Goal: Information Seeking & Learning: Learn about a topic

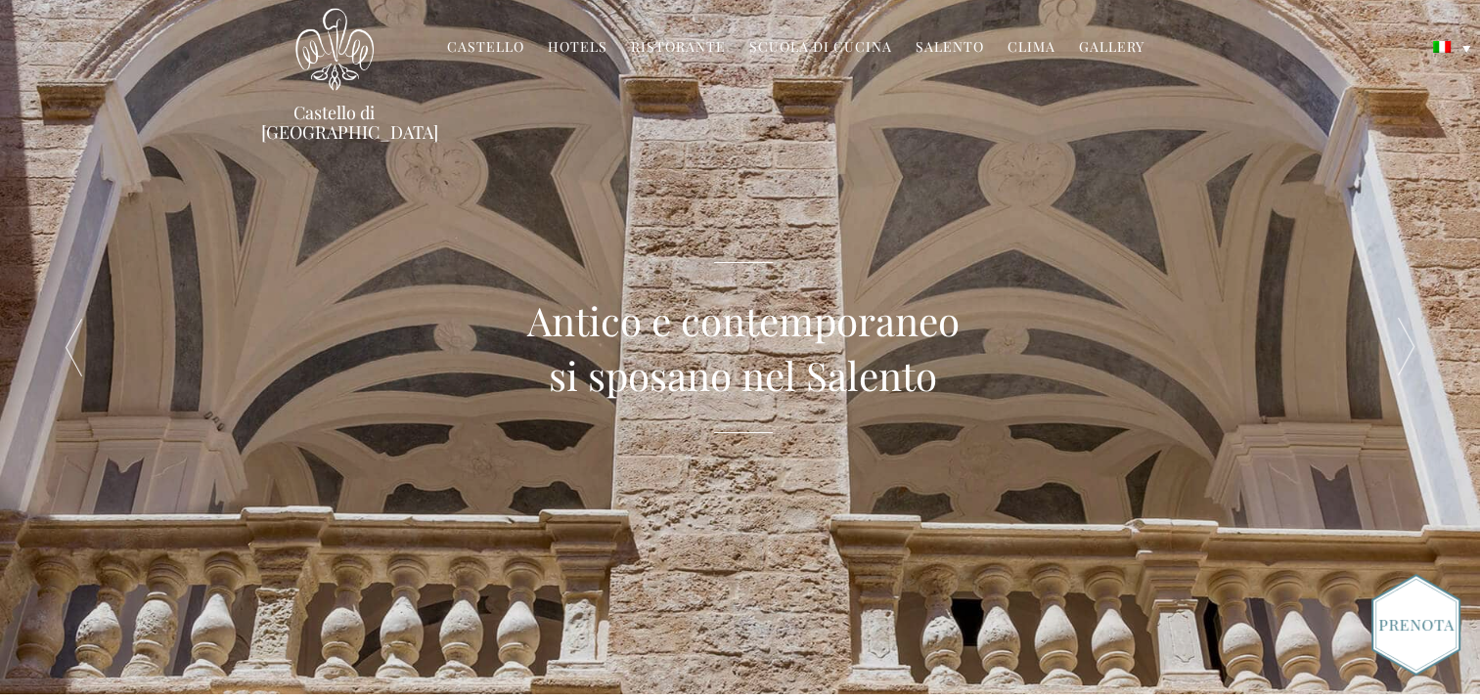
click at [820, 47] on link "Scuola di Cucina" at bounding box center [820, 48] width 143 height 22
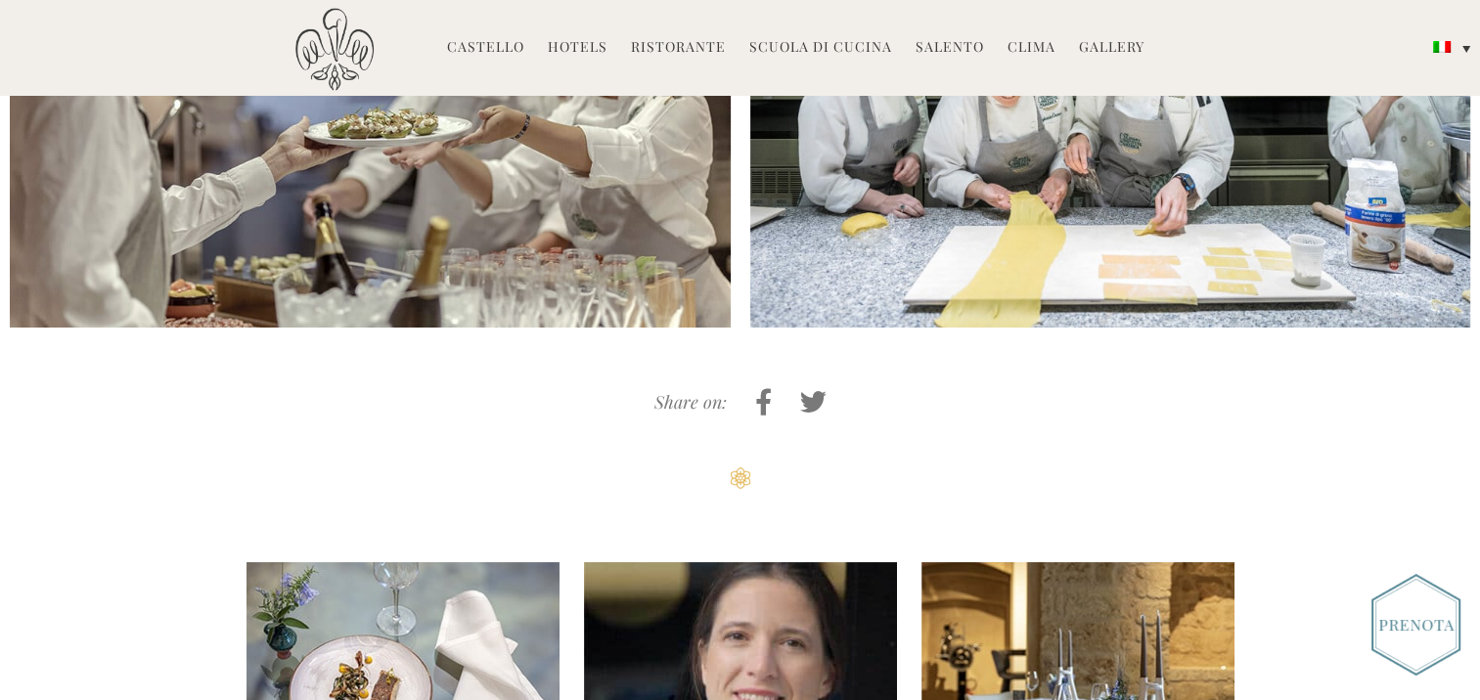
scroll to position [4890, 0]
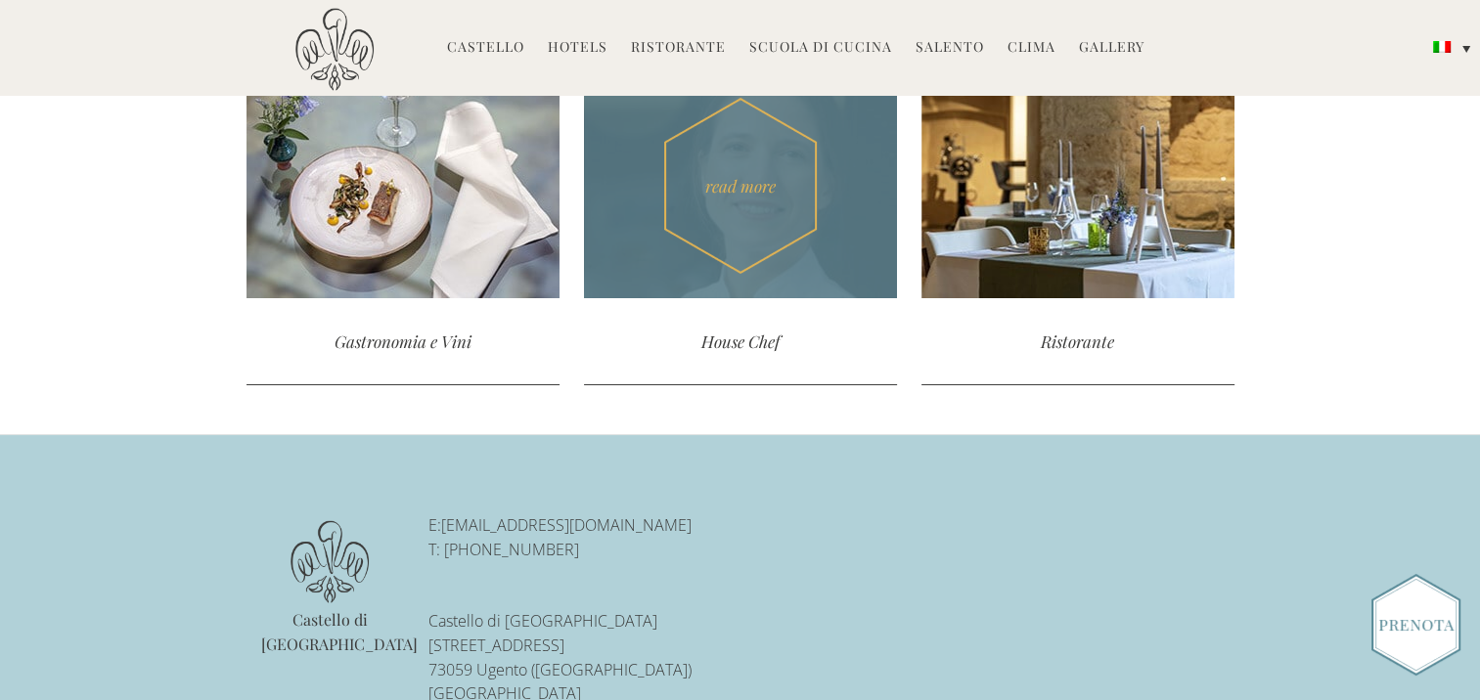
click at [767, 190] on div "read more" at bounding box center [740, 185] width 313 height 225
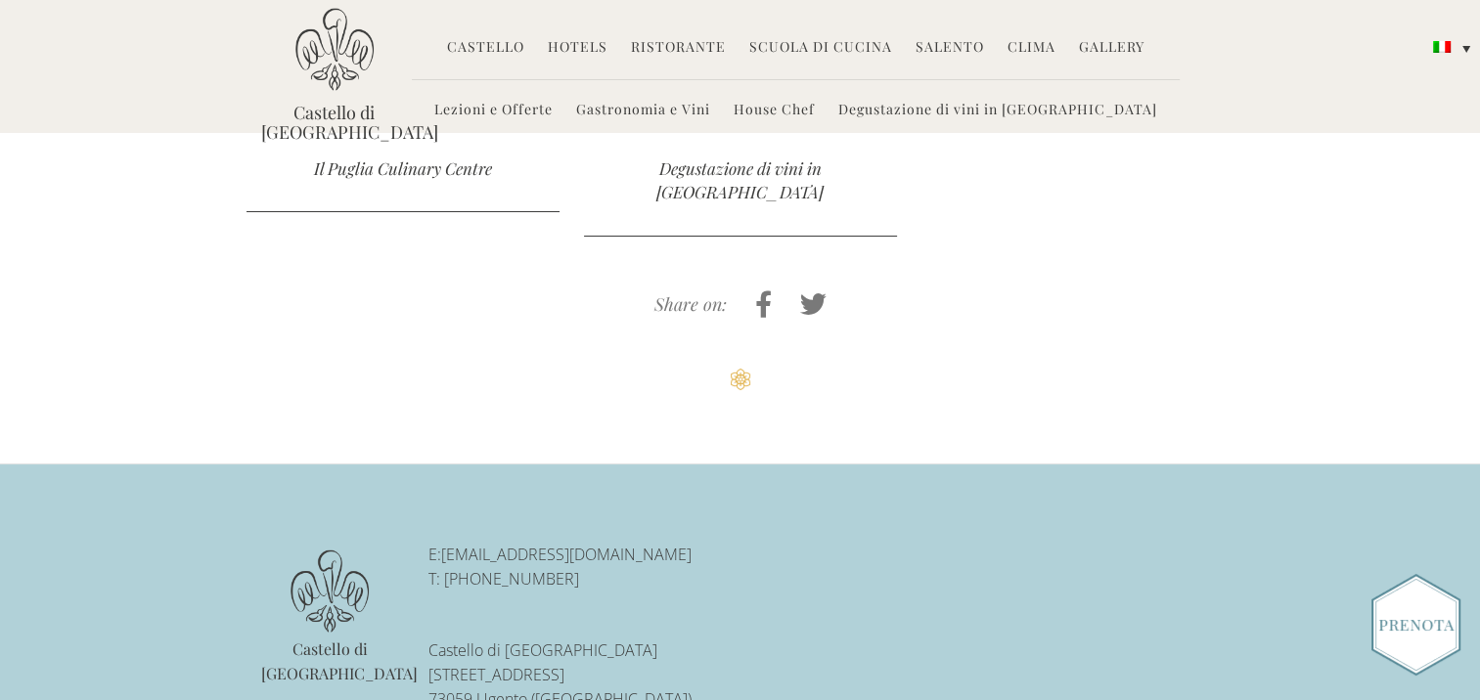
scroll to position [2109, 0]
click at [474, 55] on link "Castello" at bounding box center [485, 48] width 77 height 22
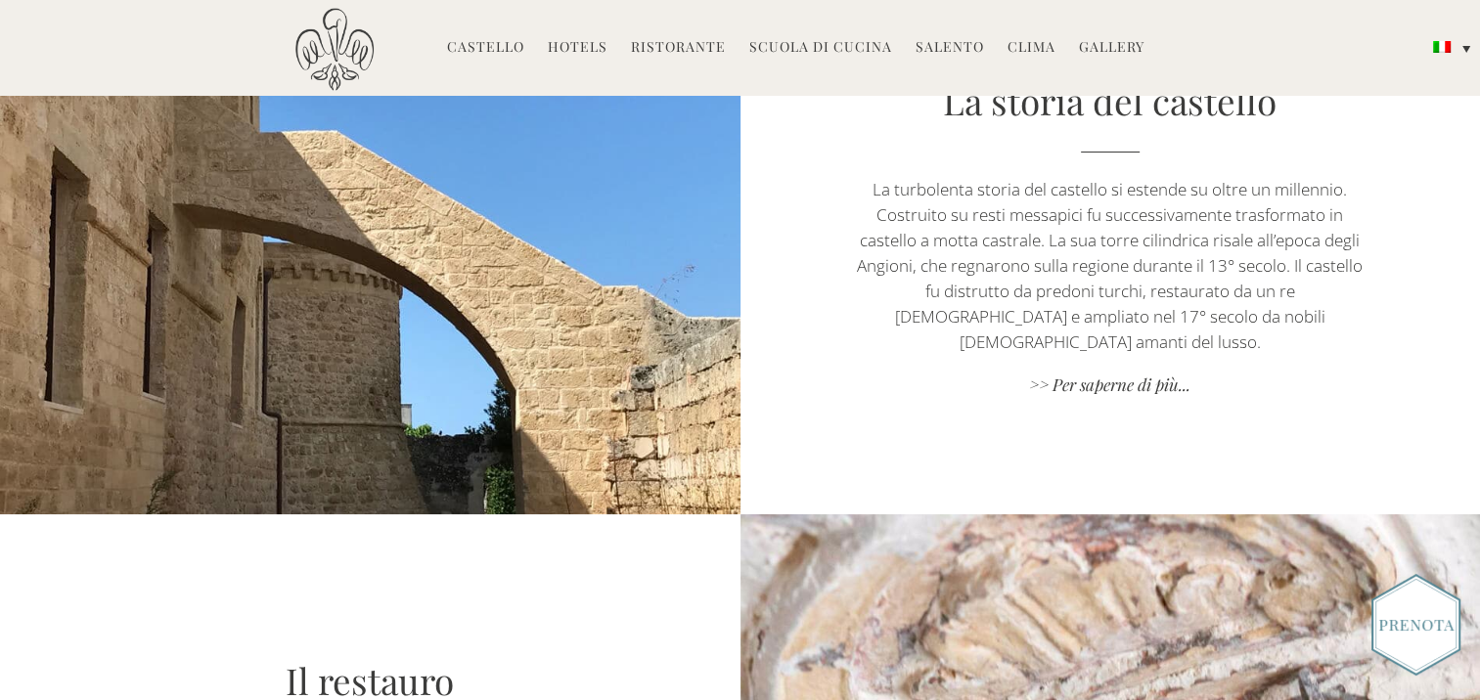
scroll to position [978, 0]
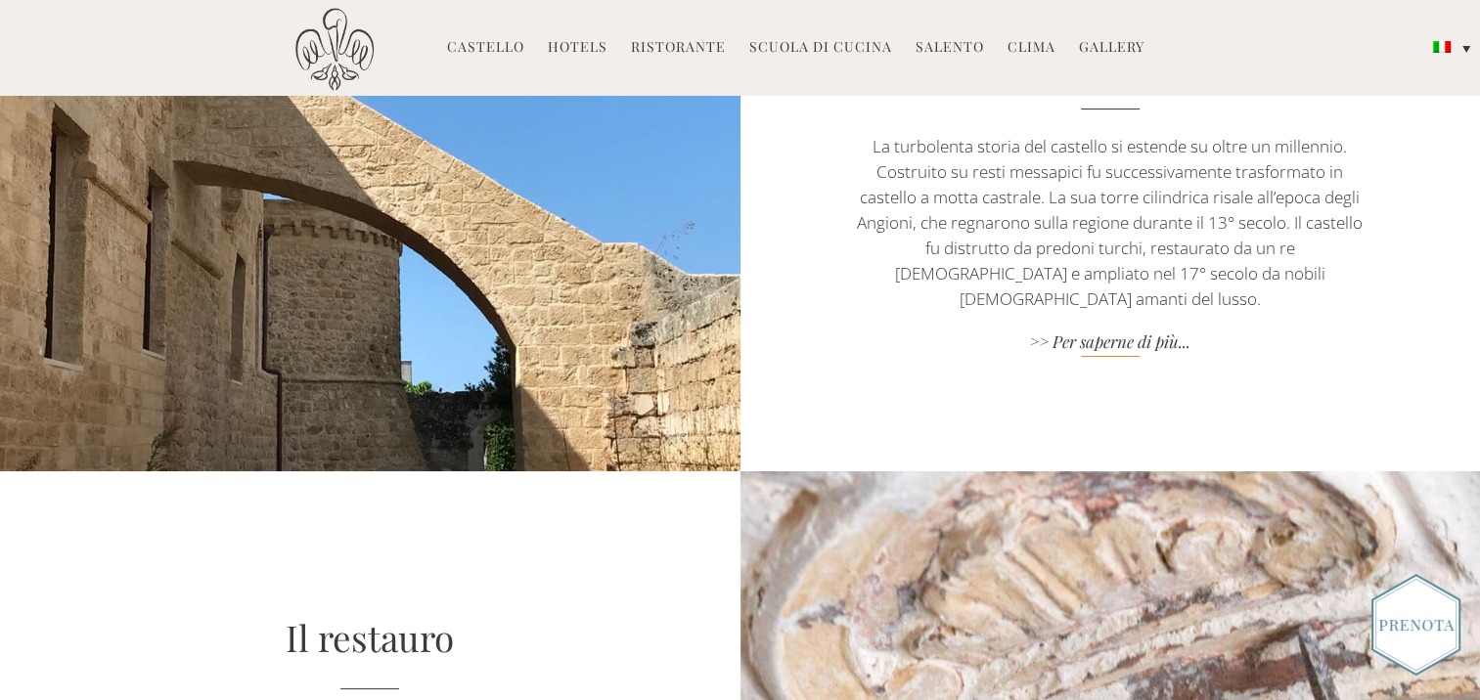
click at [1115, 335] on link ">> Per saperne di più..." at bounding box center [1110, 344] width 518 height 26
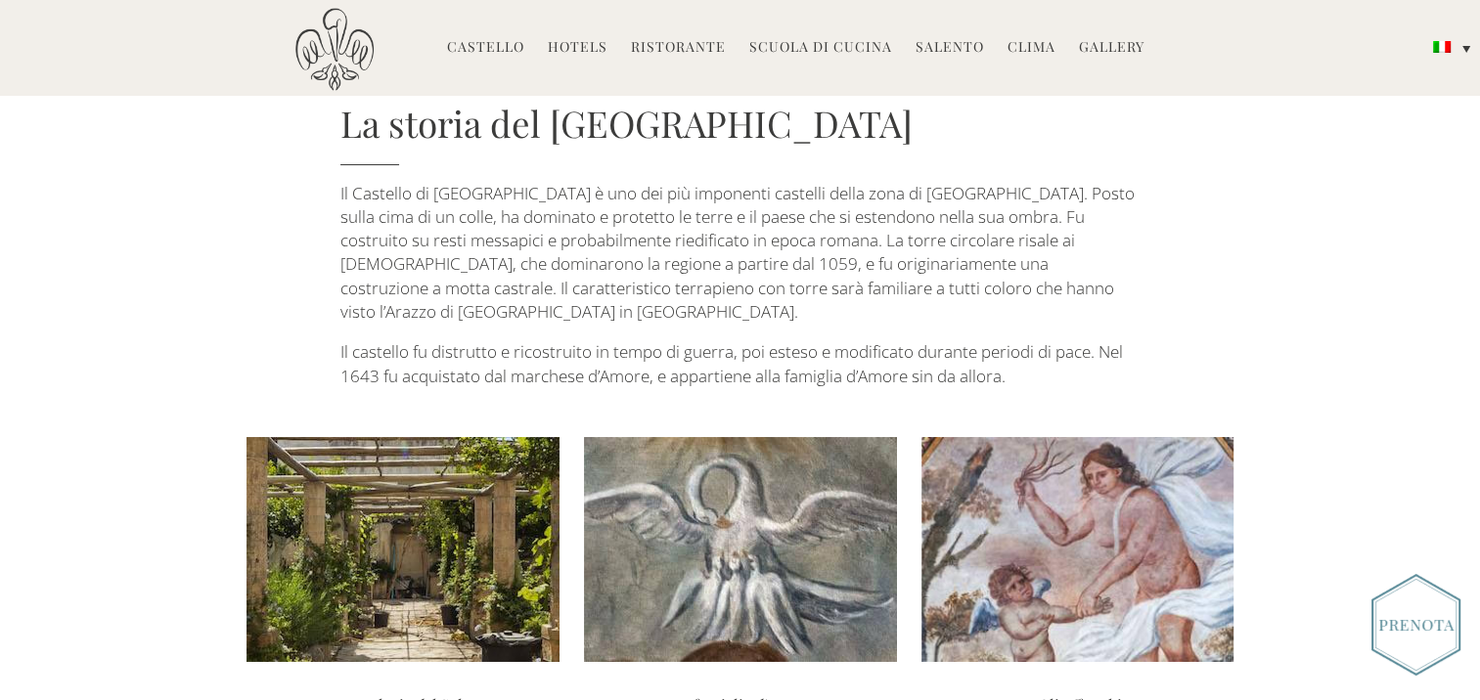
scroll to position [587, 0]
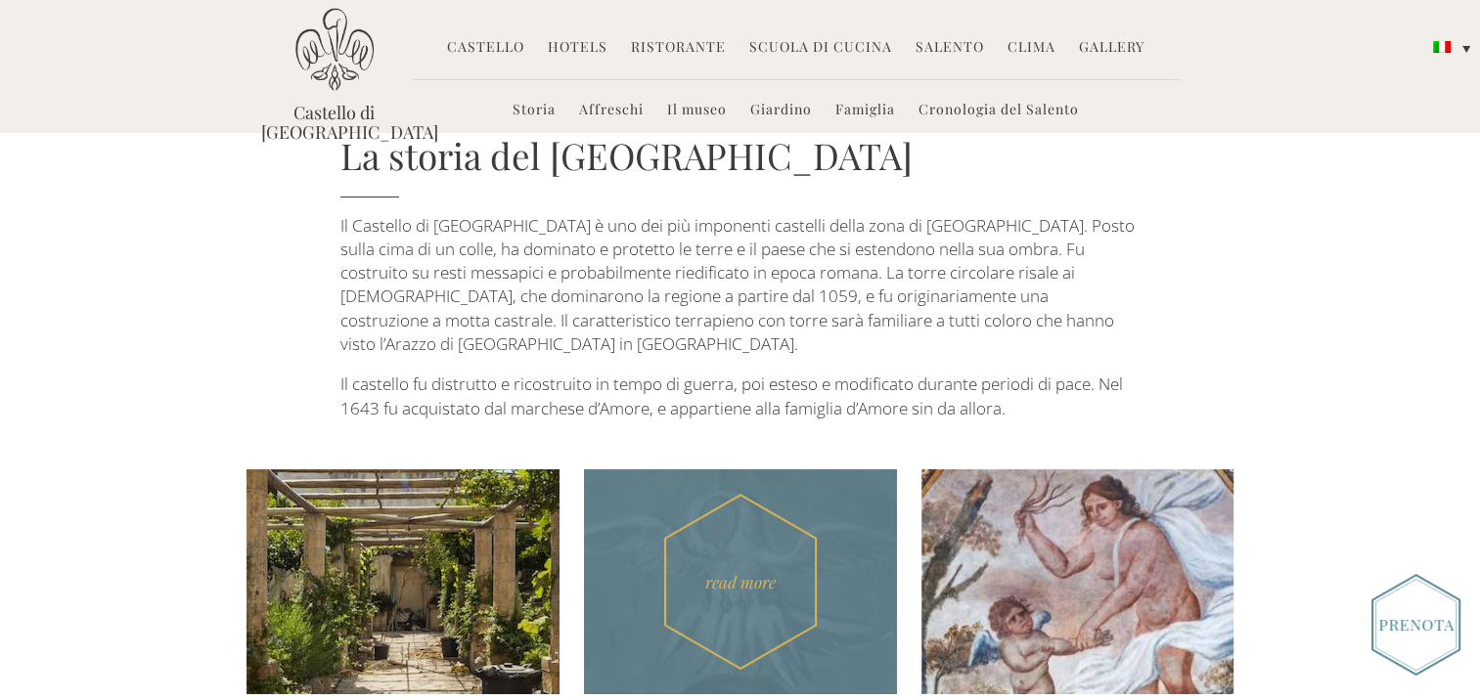
click at [718, 485] on div "read more" at bounding box center [740, 581] width 313 height 225
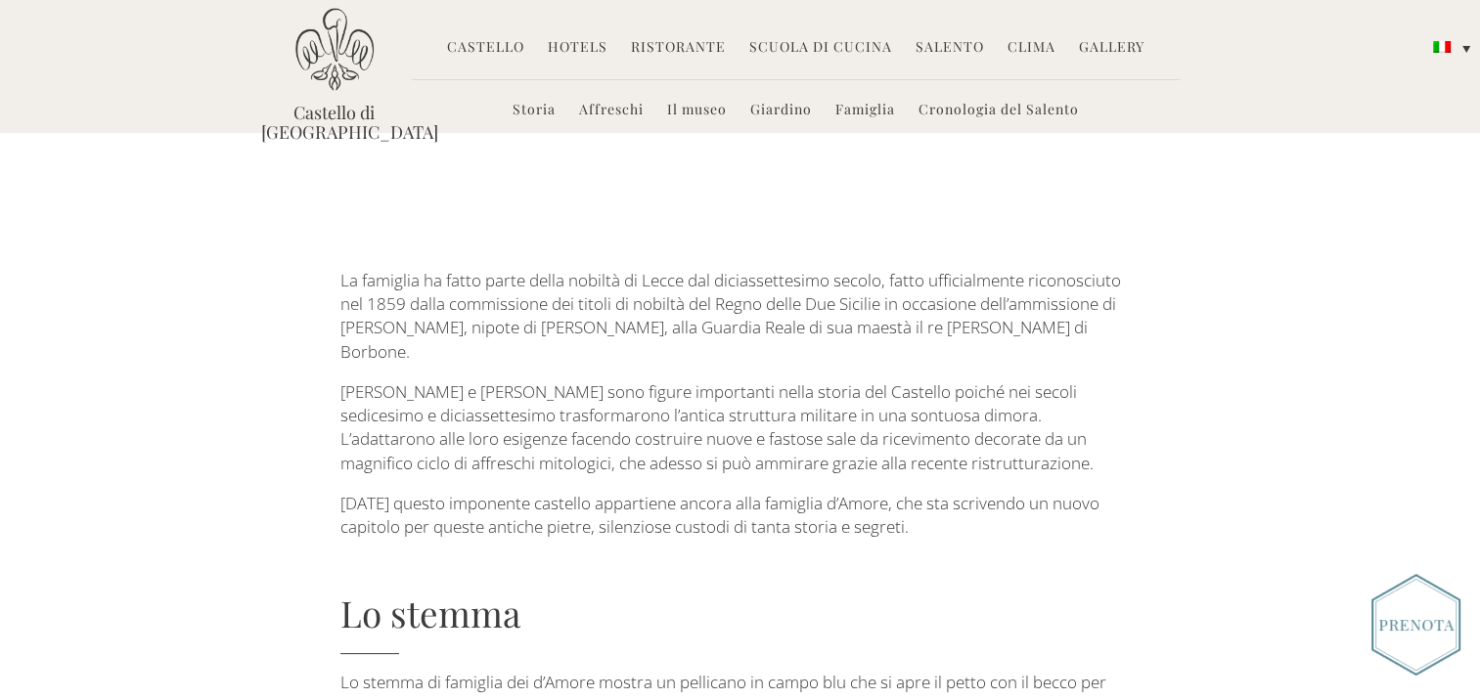
scroll to position [3130, 0]
